Goal: Information Seeking & Learning: Learn about a topic

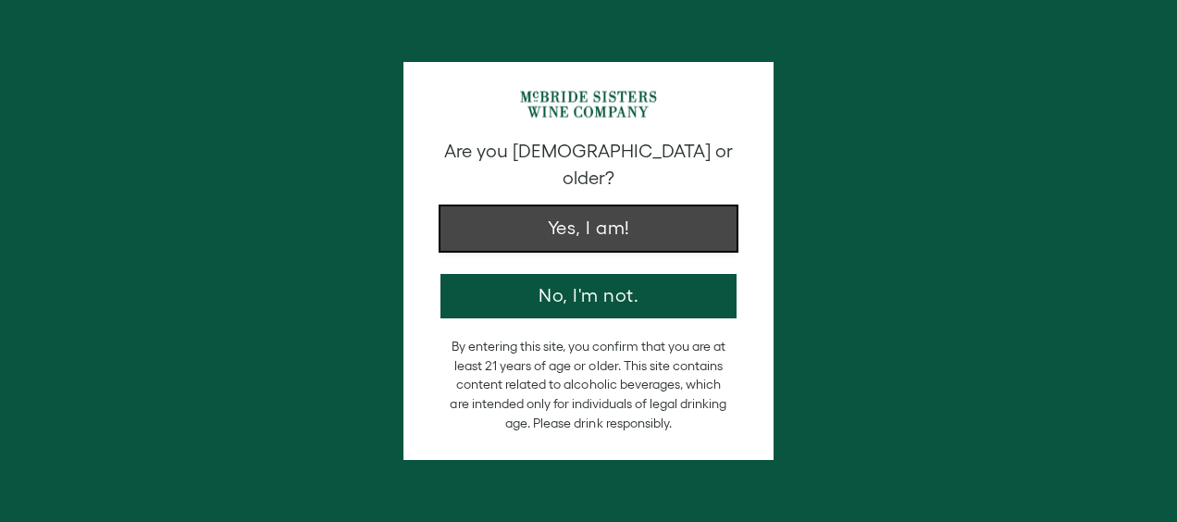
click at [569, 206] on button "Yes, I am!" at bounding box center [589, 228] width 296 height 44
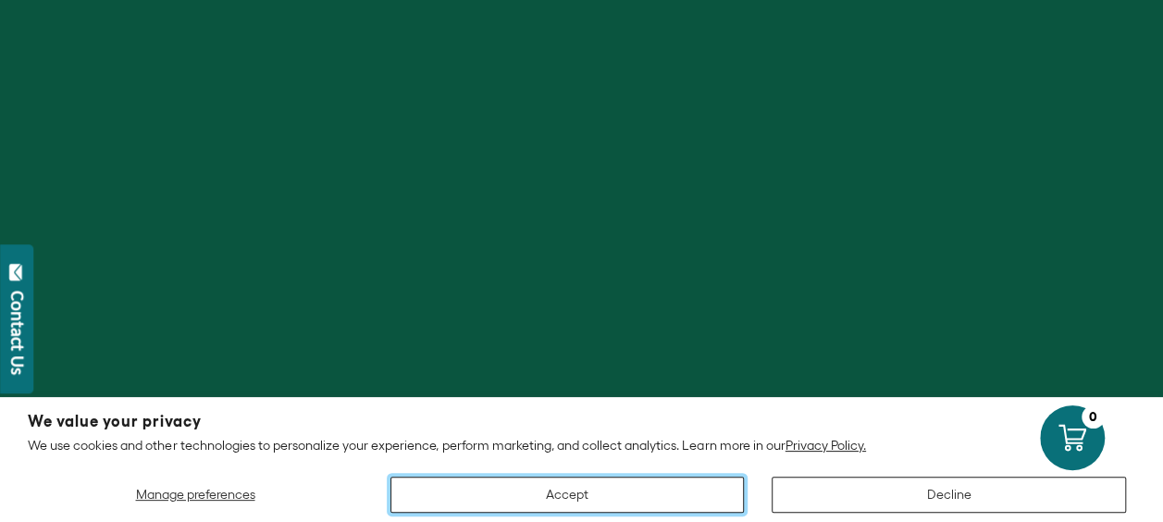
click at [451, 487] on button "Accept" at bounding box center [568, 495] width 354 height 36
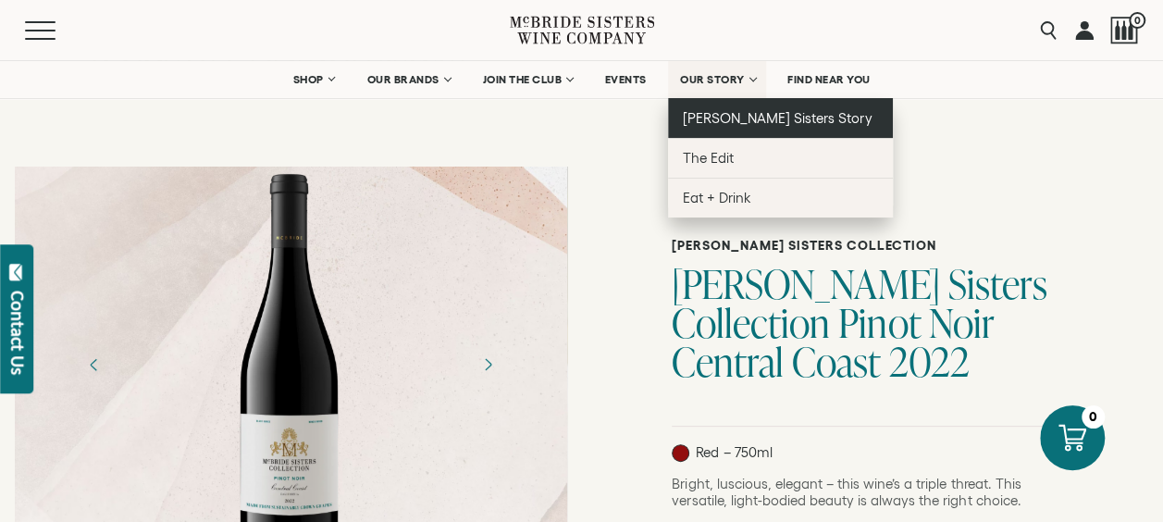
click at [725, 122] on span "[PERSON_NAME] Sisters Story" at bounding box center [778, 118] width 190 height 16
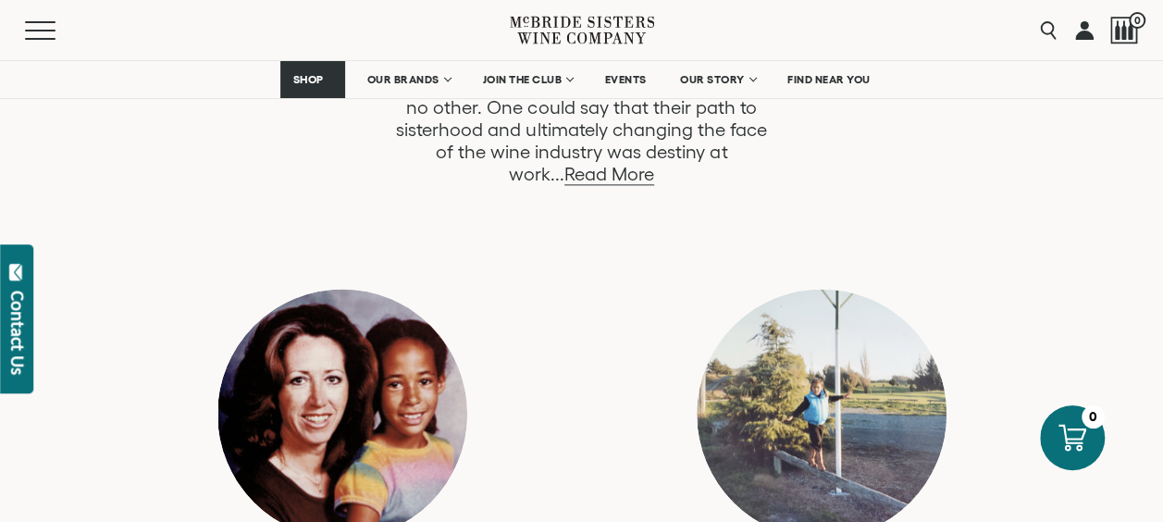
scroll to position [926, 0]
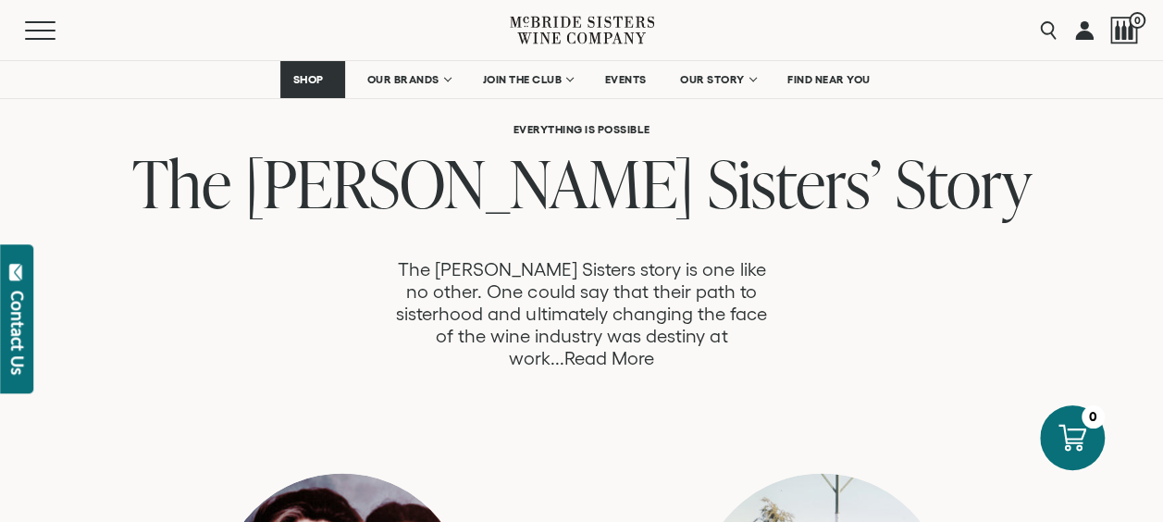
click at [654, 348] on link "Read More" at bounding box center [610, 358] width 90 height 21
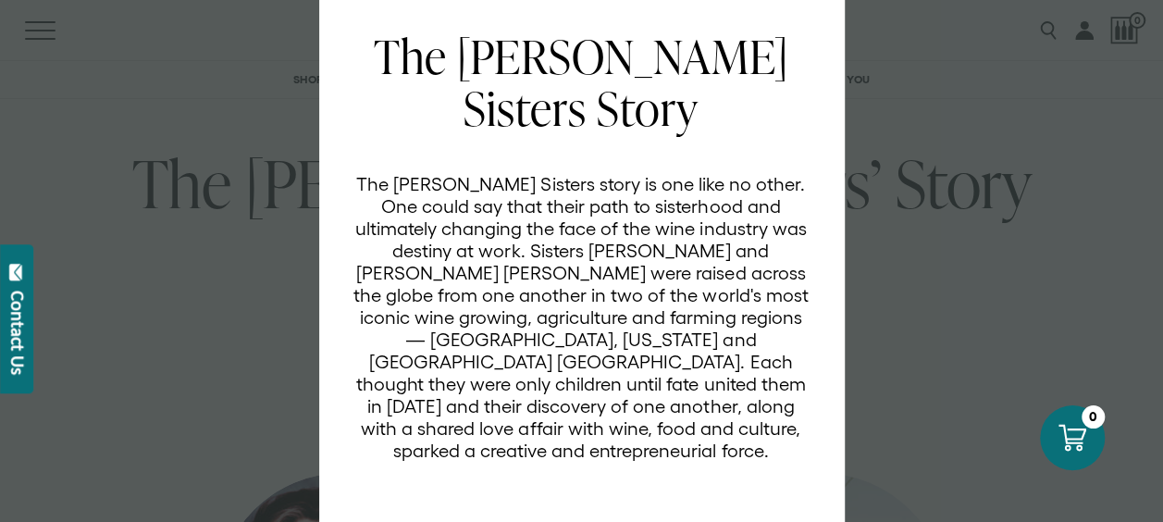
scroll to position [161, 0]
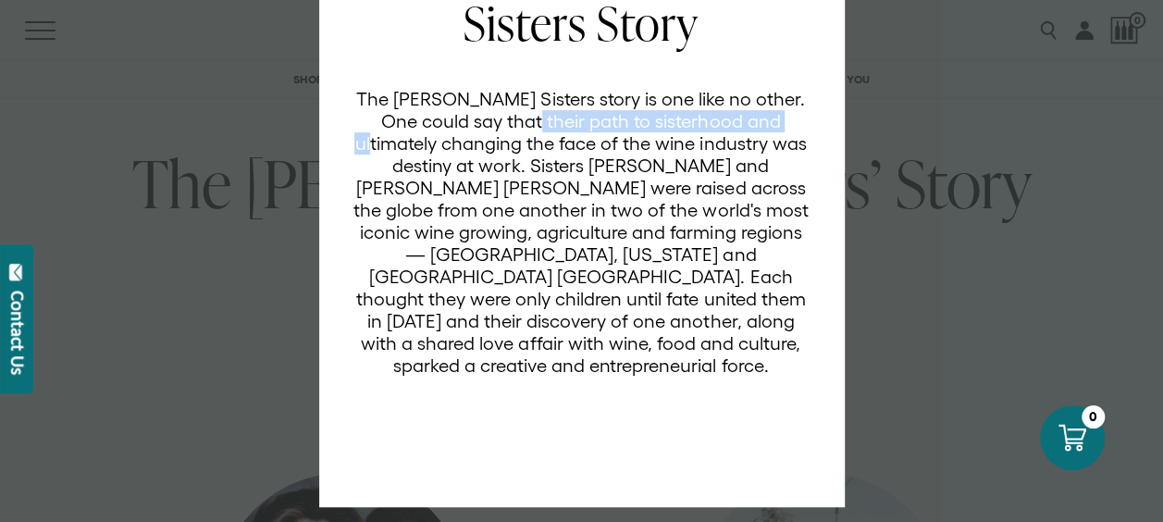
drag, startPoint x: 514, startPoint y: 121, endPoint x: 779, endPoint y: 123, distance: 265.6
click at [779, 123] on p "The [PERSON_NAME] Sisters story is one like no other. One could say that their …" at bounding box center [581, 232] width 457 height 289
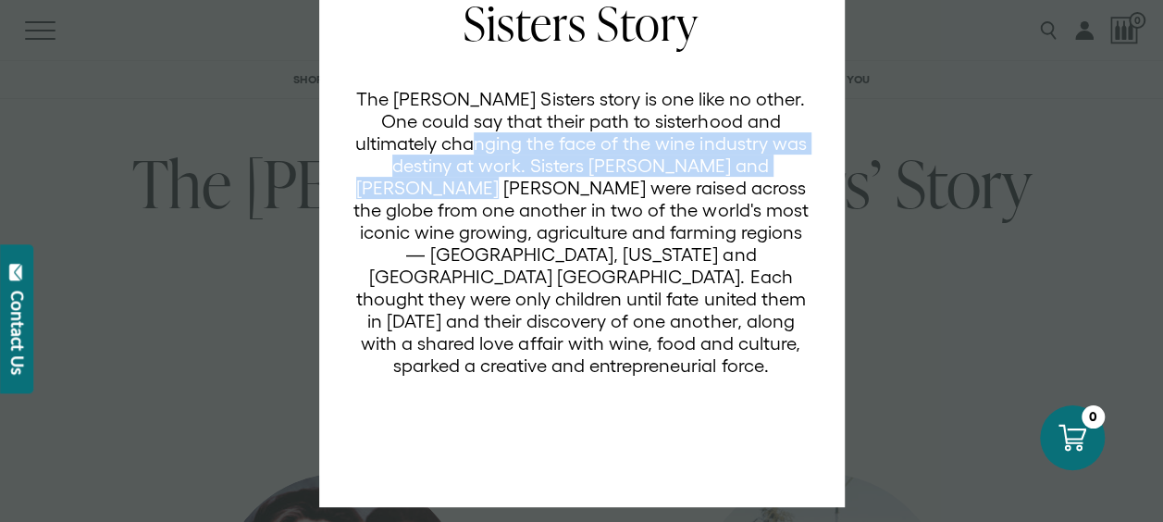
drag, startPoint x: 436, startPoint y: 142, endPoint x: 802, endPoint y: 168, distance: 366.6
click at [802, 168] on div "The McBride Sisters Story The McBride Sisters story is one like no other. One c…" at bounding box center [593, 213] width 480 height 537
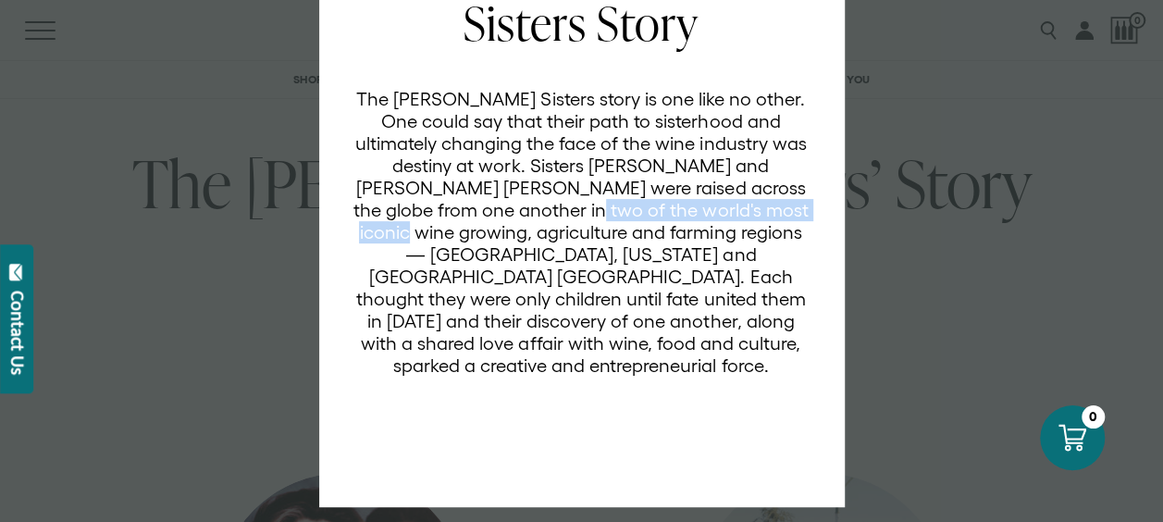
drag, startPoint x: 440, startPoint y: 206, endPoint x: 691, endPoint y: 208, distance: 251.8
click at [691, 208] on p "The [PERSON_NAME] Sisters story is one like no other. One could say that their …" at bounding box center [581, 232] width 457 height 289
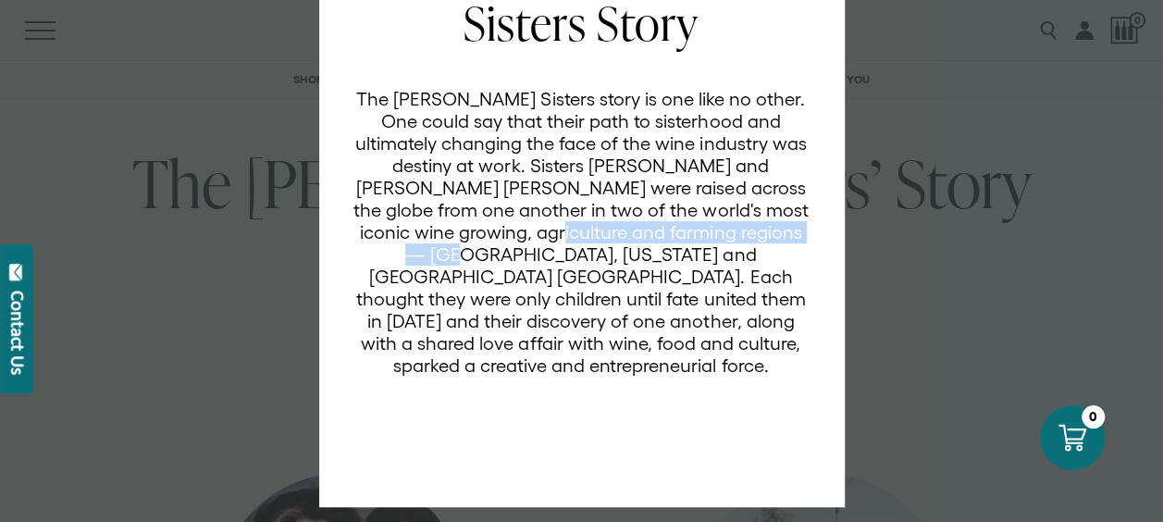
drag, startPoint x: 414, startPoint y: 229, endPoint x: 715, endPoint y: 230, distance: 301.7
click at [715, 230] on p "The [PERSON_NAME] Sisters story is one like no other. One could say that their …" at bounding box center [581, 232] width 457 height 289
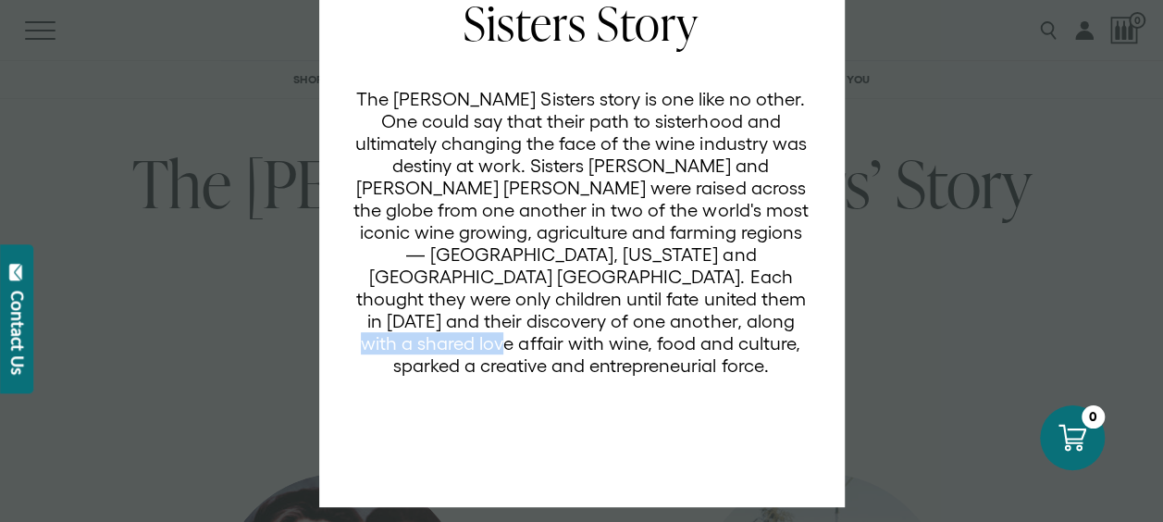
drag, startPoint x: 504, startPoint y: 324, endPoint x: 660, endPoint y: 324, distance: 156.4
click at [660, 324] on p "The [PERSON_NAME] Sisters story is one like no other. One could say that their …" at bounding box center [581, 232] width 457 height 289
drag, startPoint x: 660, startPoint y: 324, endPoint x: 666, endPoint y: 363, distance: 39.4
click at [666, 363] on div "The McBride Sisters Story The McBride Sisters story is one like no other. One c…" at bounding box center [593, 213] width 480 height 537
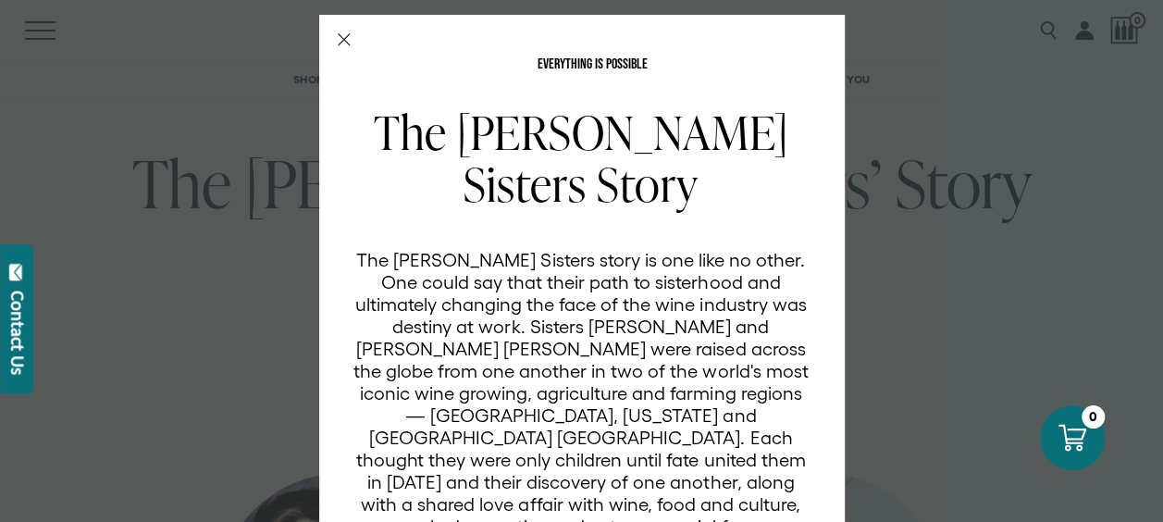
scroll to position [0, 0]
drag, startPoint x: 348, startPoint y: 27, endPoint x: 324, endPoint y: 43, distance: 28.8
click at [348, 26] on div "EVERYTHING IS POSSIBLE The McBride Sisters Story The McBride Sisters story is o…" at bounding box center [582, 341] width 526 height 653
click at [324, 43] on div "EVERYTHING IS POSSIBLE The McBride Sisters Story The McBride Sisters story is o…" at bounding box center [582, 341] width 526 height 653
click at [338, 44] on icon "Close Modal" at bounding box center [344, 39] width 13 height 13
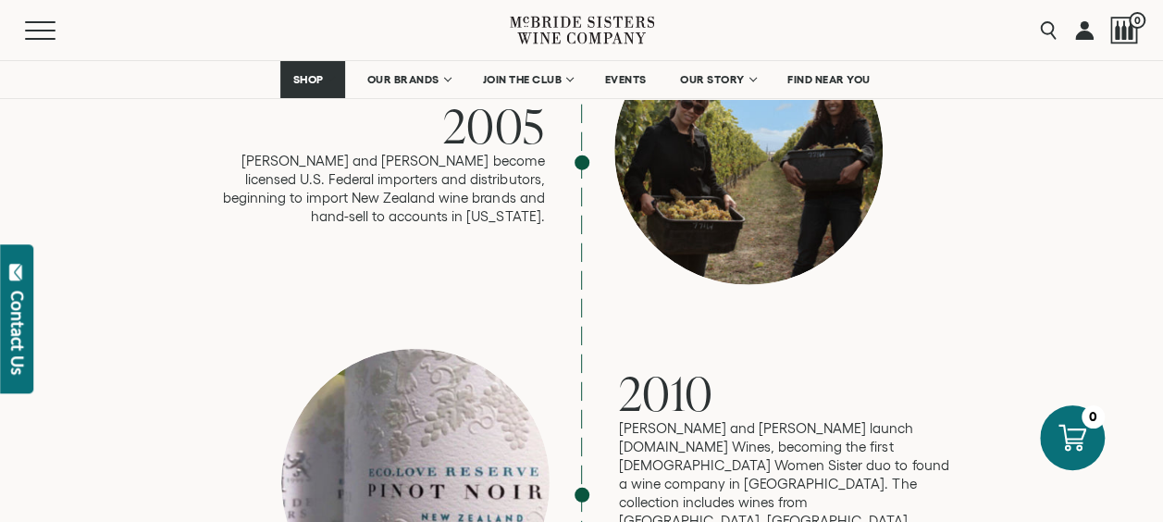
scroll to position [2407, 0]
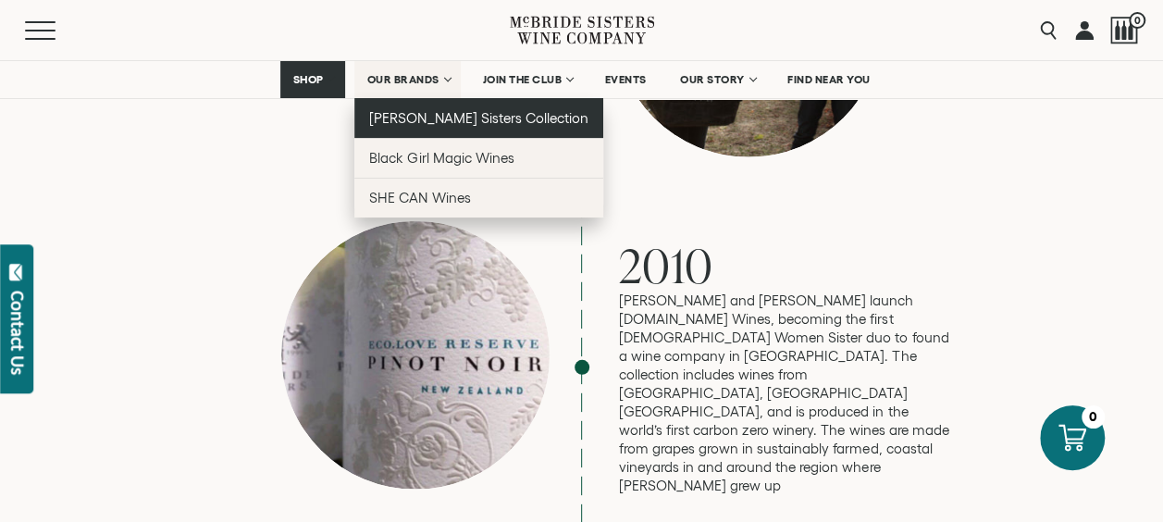
click at [436, 122] on span "[PERSON_NAME] Sisters Collection" at bounding box center [478, 118] width 219 height 16
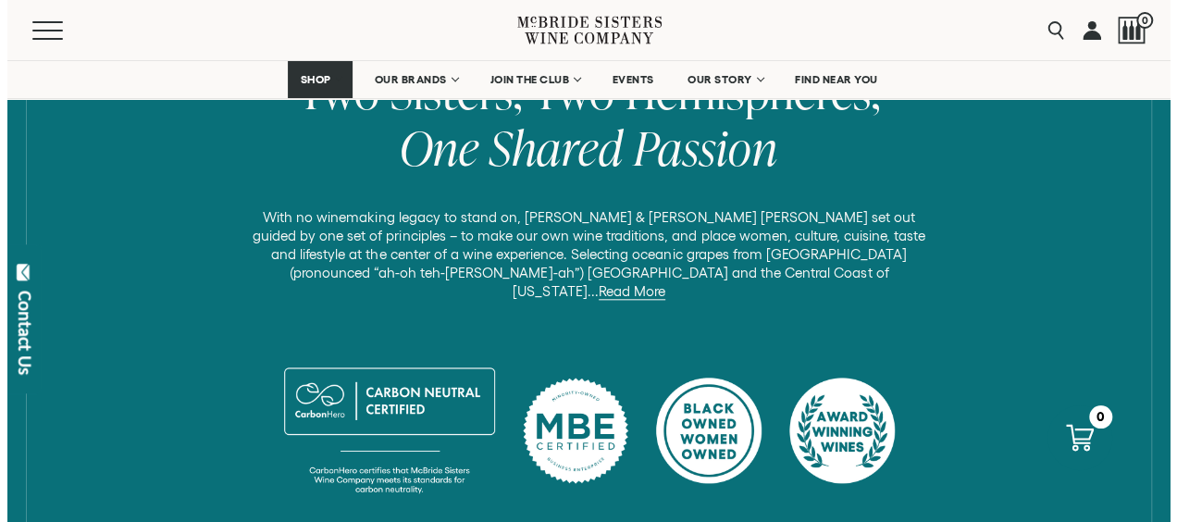
scroll to position [926, 0]
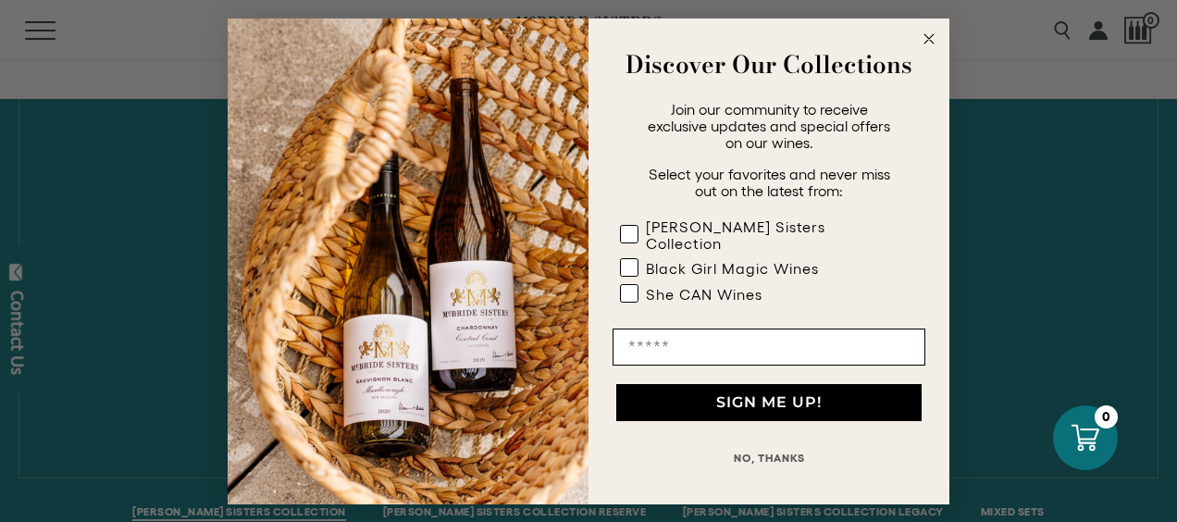
click at [933, 41] on circle "Close dialog" at bounding box center [929, 38] width 21 height 21
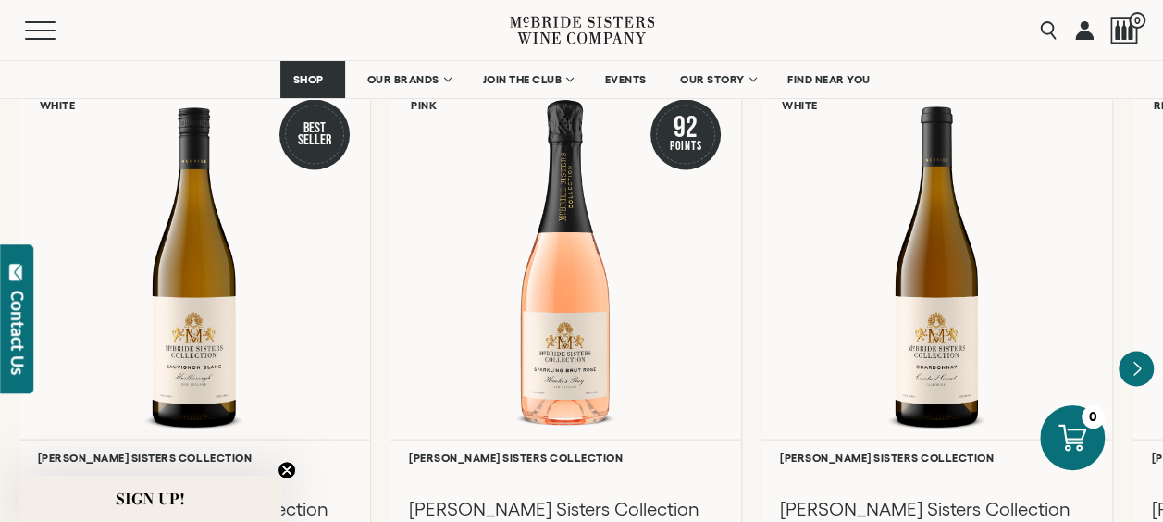
scroll to position [1759, 0]
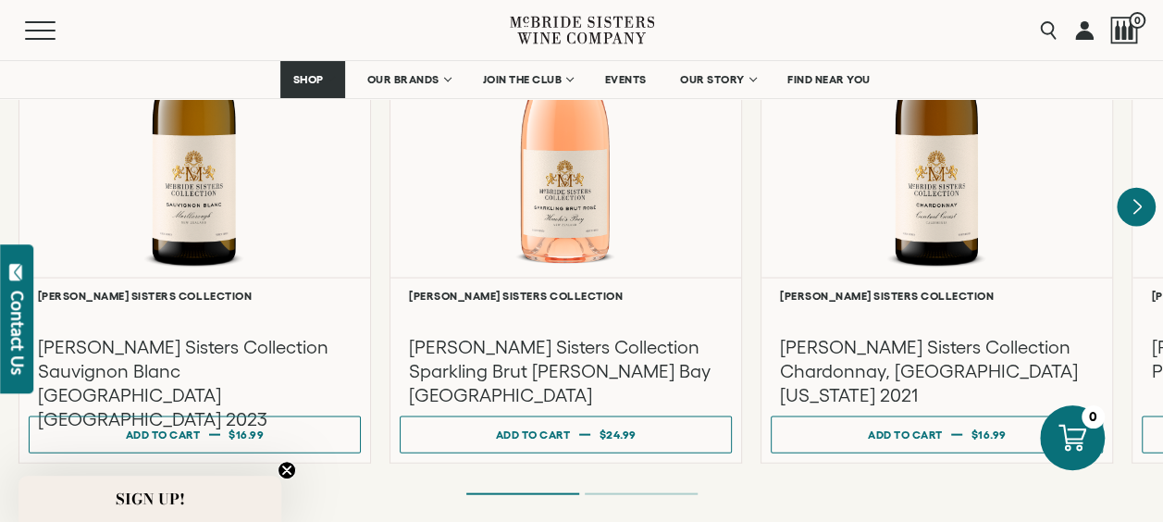
click at [1137, 196] on icon "Next" at bounding box center [1136, 208] width 39 height 39
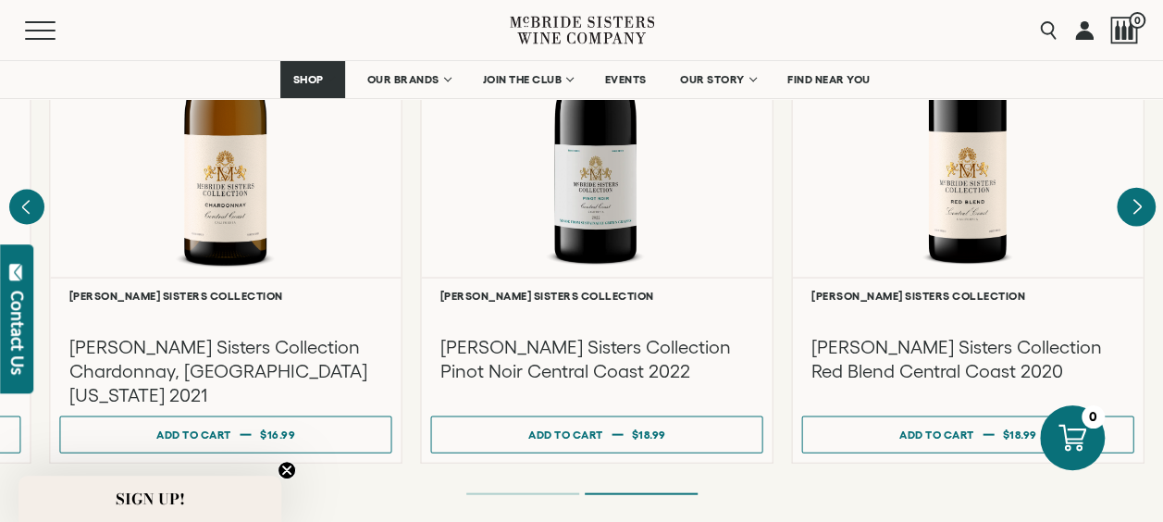
click at [1137, 196] on div "Liquid error (snippets/component__lazyload-image line 33): height must be a num…" at bounding box center [968, 103] width 351 height 349
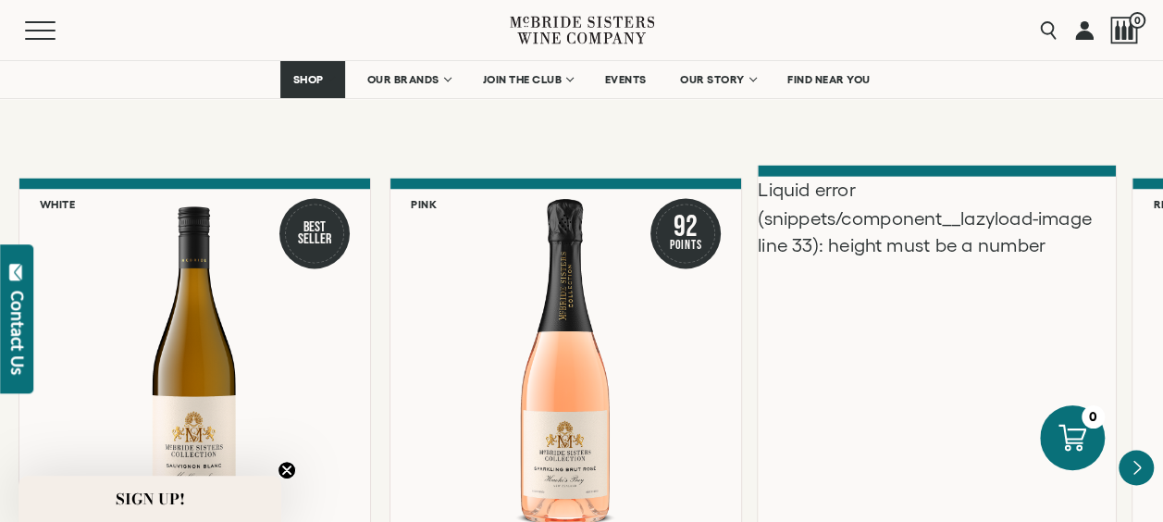
scroll to position [1481, 0]
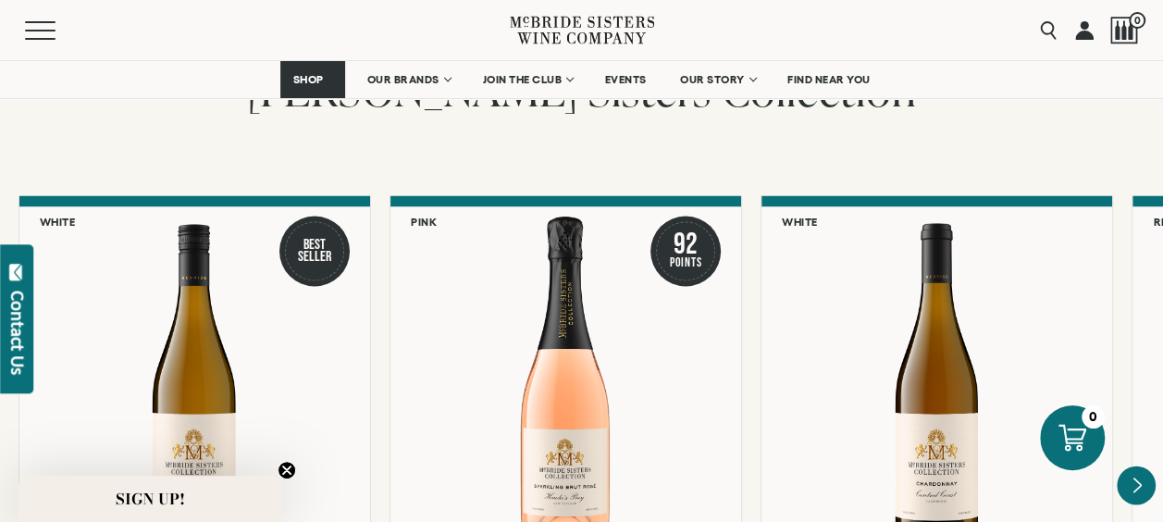
click at [1138, 471] on icon "Next" at bounding box center [1136, 485] width 39 height 39
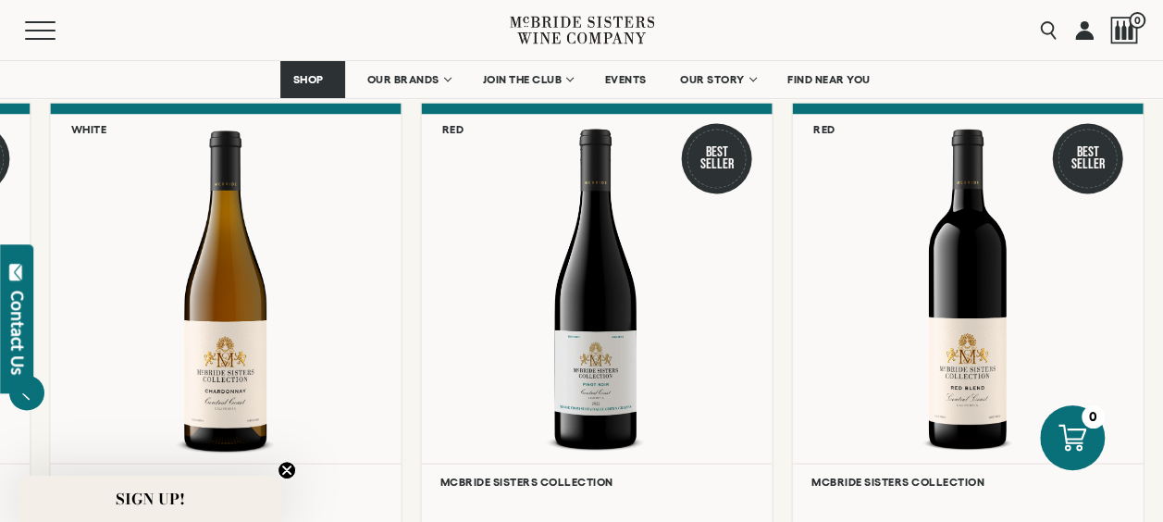
scroll to position [1296, 0]
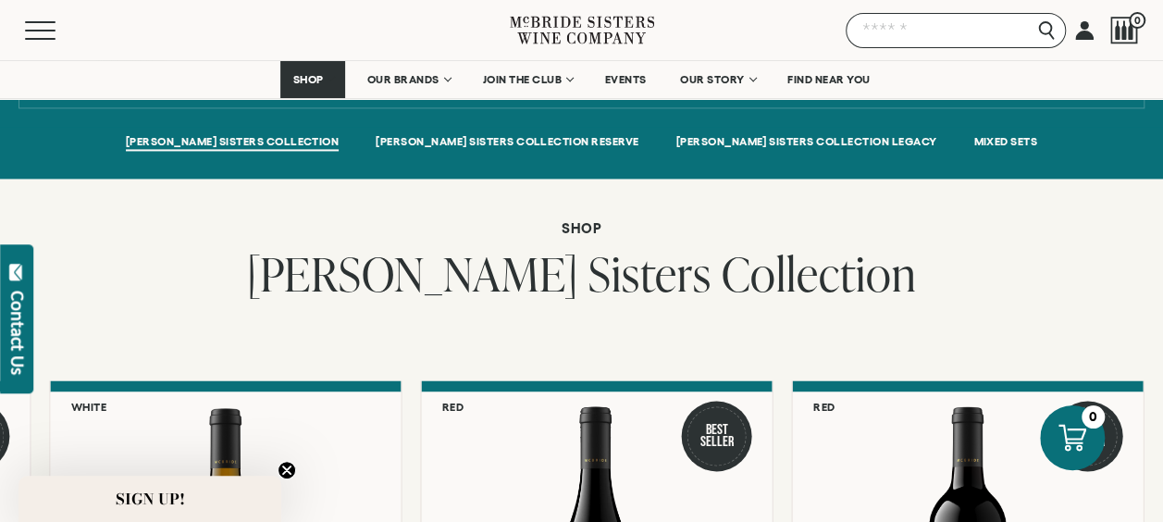
click at [1050, 31] on input "Search" at bounding box center [956, 30] width 220 height 35
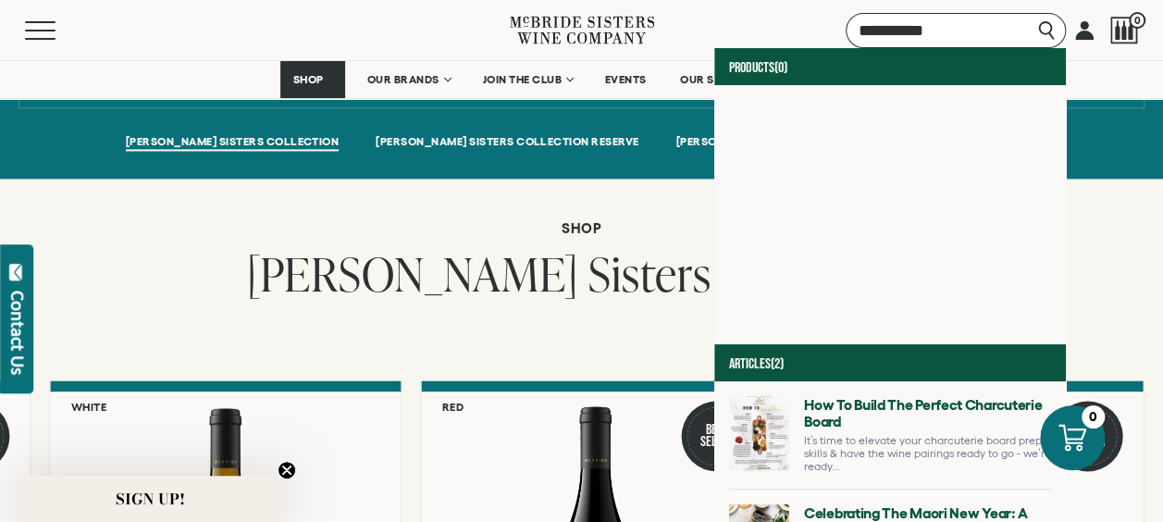
type input "**********"
